Goal: Task Accomplishment & Management: Manage account settings

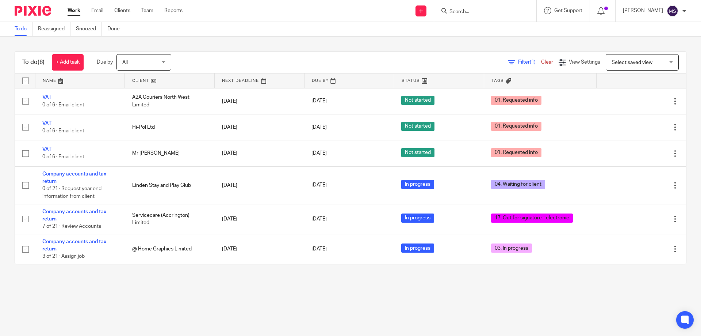
click at [450, 10] on input "Search" at bounding box center [482, 12] width 66 height 7
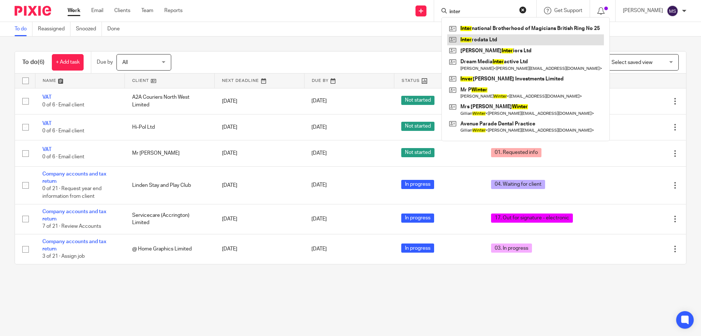
type input "inter"
click at [475, 39] on link at bounding box center [526, 39] width 157 height 11
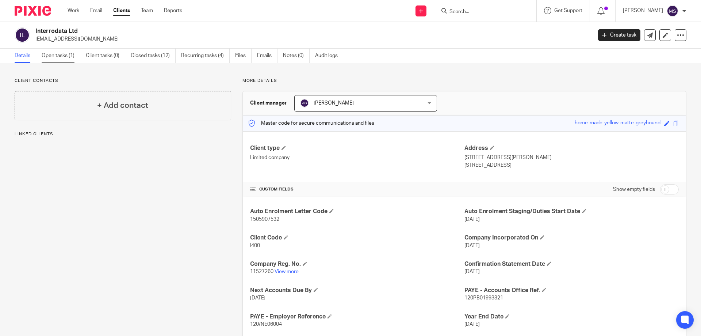
click at [65, 55] on link "Open tasks (1)" at bounding box center [61, 56] width 39 height 14
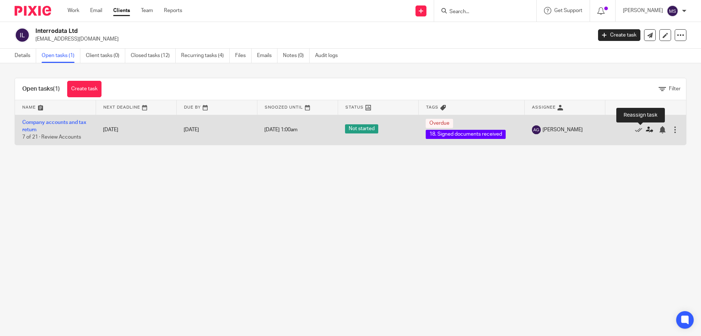
click at [646, 133] on icon at bounding box center [649, 129] width 7 height 7
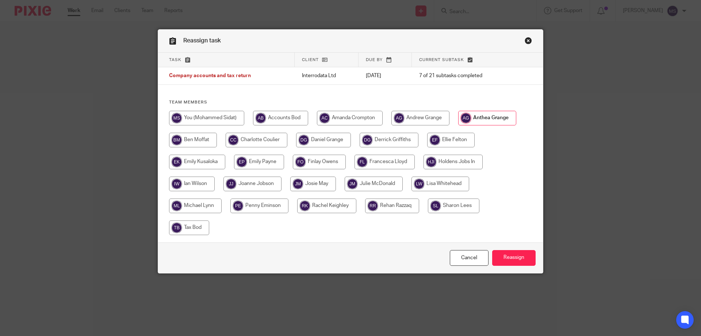
click at [210, 117] on input "radio" at bounding box center [206, 118] width 75 height 15
radio input "true"
click at [512, 258] on input "Reassign" at bounding box center [514, 258] width 43 height 16
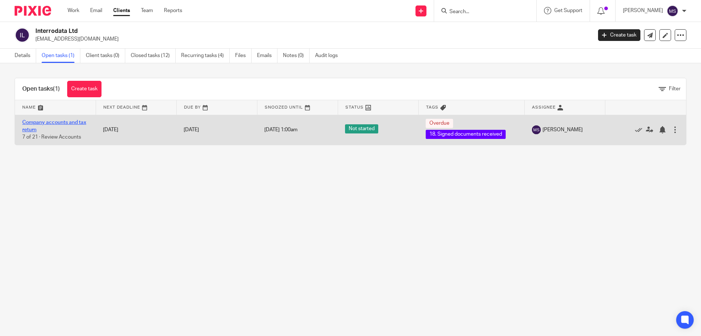
click at [62, 121] on link "Company accounts and tax return" at bounding box center [54, 126] width 64 height 12
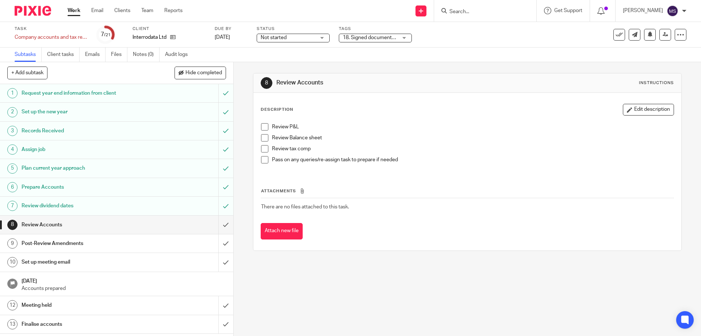
click at [313, 37] on span "Not started" at bounding box center [288, 38] width 55 height 8
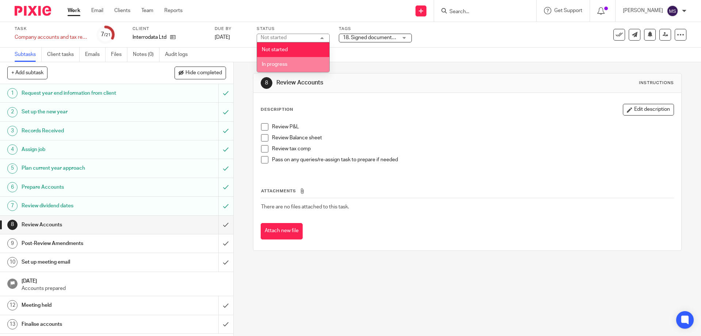
click at [297, 60] on li "In progress" at bounding box center [293, 64] width 72 height 15
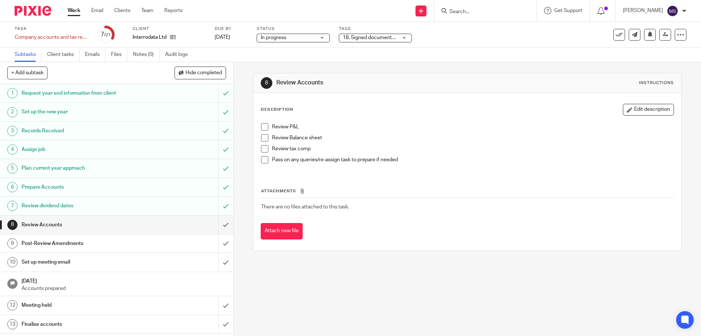
click at [357, 42] on div "Tags 18. Signed documents received 01. Requested info 02. Records received 03. …" at bounding box center [375, 35] width 73 height 18
click at [357, 39] on span "18. Signed documents received" at bounding box center [379, 37] width 73 height 5
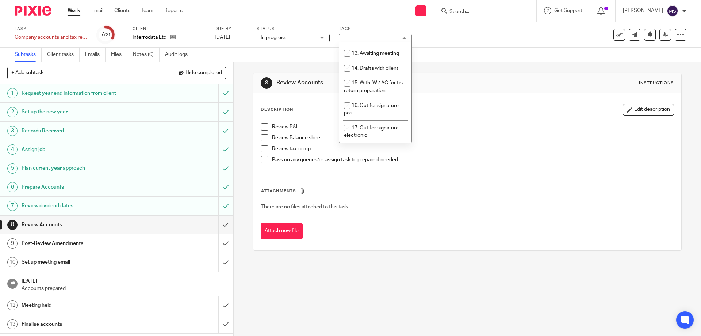
scroll to position [256, 0]
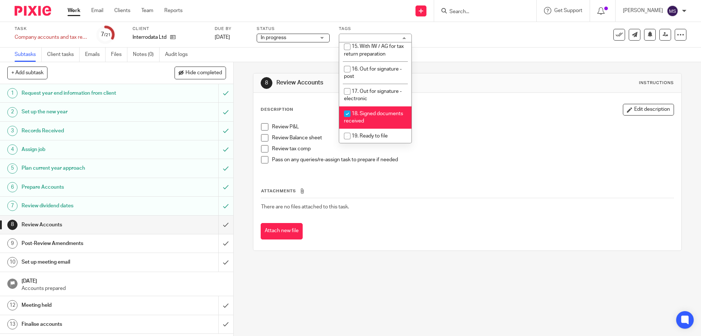
click at [355, 111] on span "18. Signed documents received" at bounding box center [373, 117] width 59 height 13
checkbox input "false"
click at [361, 129] on li "19. Ready to file" at bounding box center [375, 136] width 72 height 15
checkbox input "true"
click at [478, 81] on div "8 Review Accounts Instructions" at bounding box center [467, 83] width 413 height 12
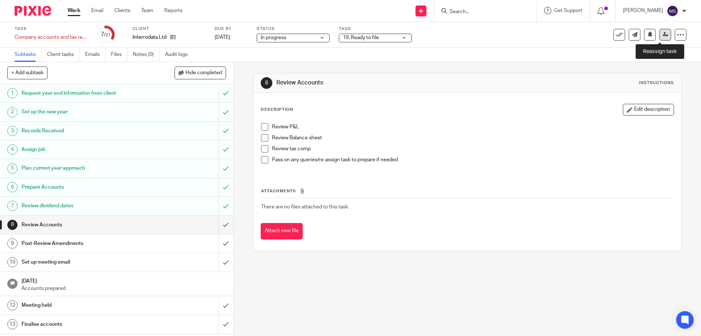
click at [660, 38] on link at bounding box center [666, 35] width 12 height 12
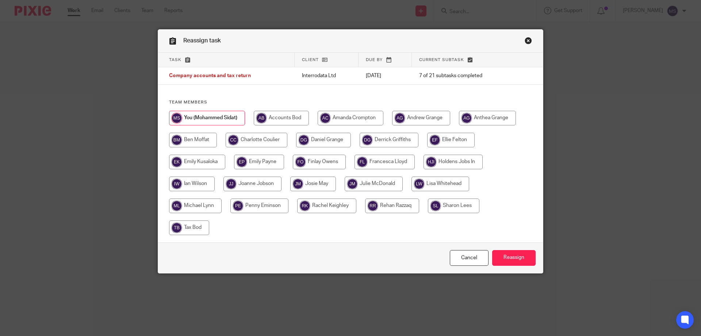
drag, startPoint x: 390, startPoint y: 142, endPoint x: 435, endPoint y: 190, distance: 65.1
click at [390, 142] on input "radio" at bounding box center [389, 140] width 59 height 15
radio input "true"
click at [502, 262] on input "Reassign" at bounding box center [514, 258] width 43 height 16
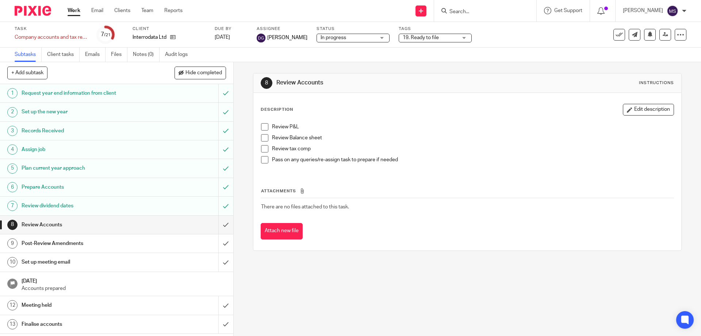
click at [76, 12] on link "Work" at bounding box center [74, 10] width 13 height 7
